Goal: Task Accomplishment & Management: Manage account settings

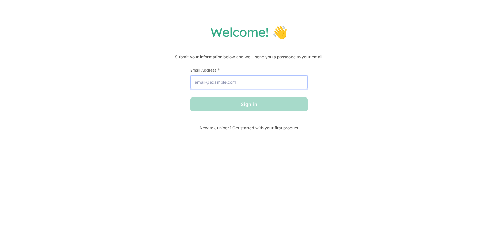
click at [262, 86] on input "Email Address *" at bounding box center [249, 82] width 118 height 14
type input "[PERSON_NAME][EMAIL_ADDRESS][PERSON_NAME][DOMAIN_NAME]"
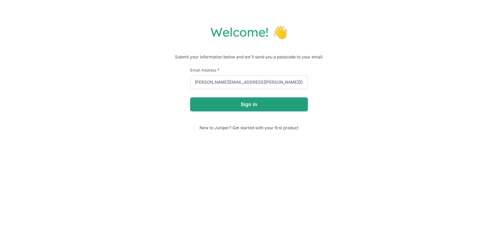
click at [253, 105] on button "Sign in" at bounding box center [249, 105] width 118 height 14
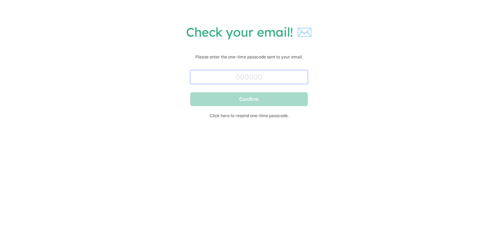
click at [219, 77] on input "text" at bounding box center [249, 77] width 118 height 14
paste input "964844"
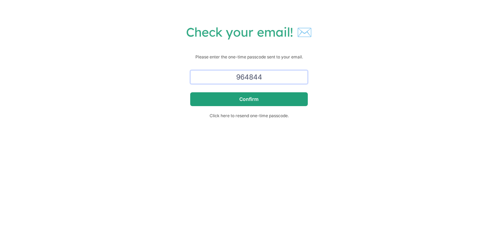
type input "964844"
click at [220, 95] on button "Confirm" at bounding box center [249, 99] width 118 height 14
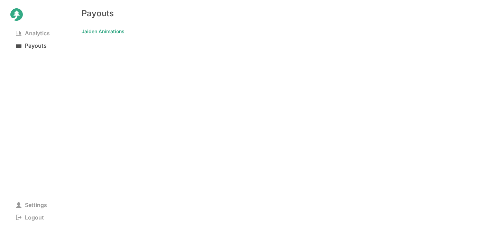
click at [37, 45] on span "Payouts" at bounding box center [31, 46] width 42 height 10
click at [43, 103] on nav "Analytics Payouts" at bounding box center [34, 76] width 48 height 99
